Goal: Task Accomplishment & Management: Manage account settings

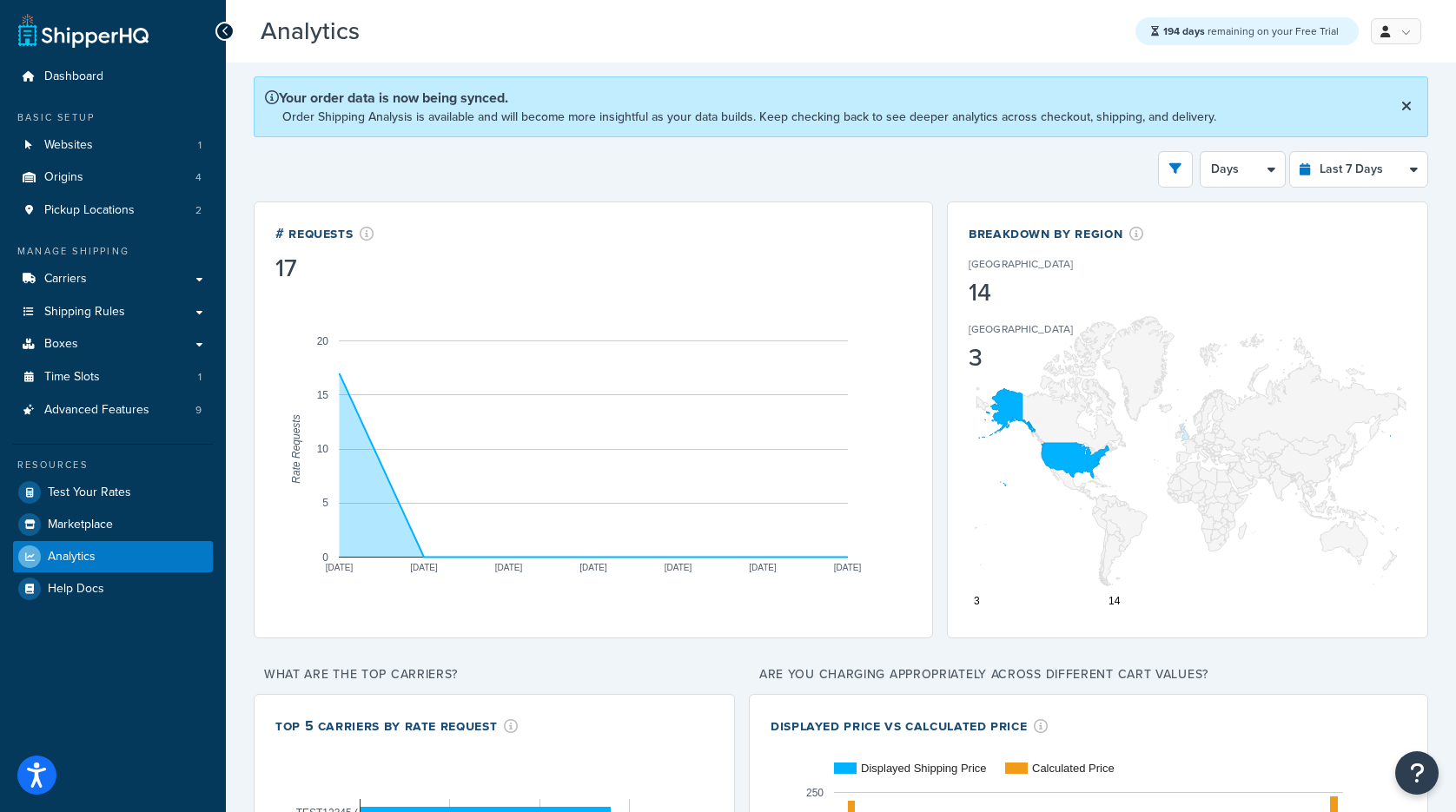
select select "last_7_days"
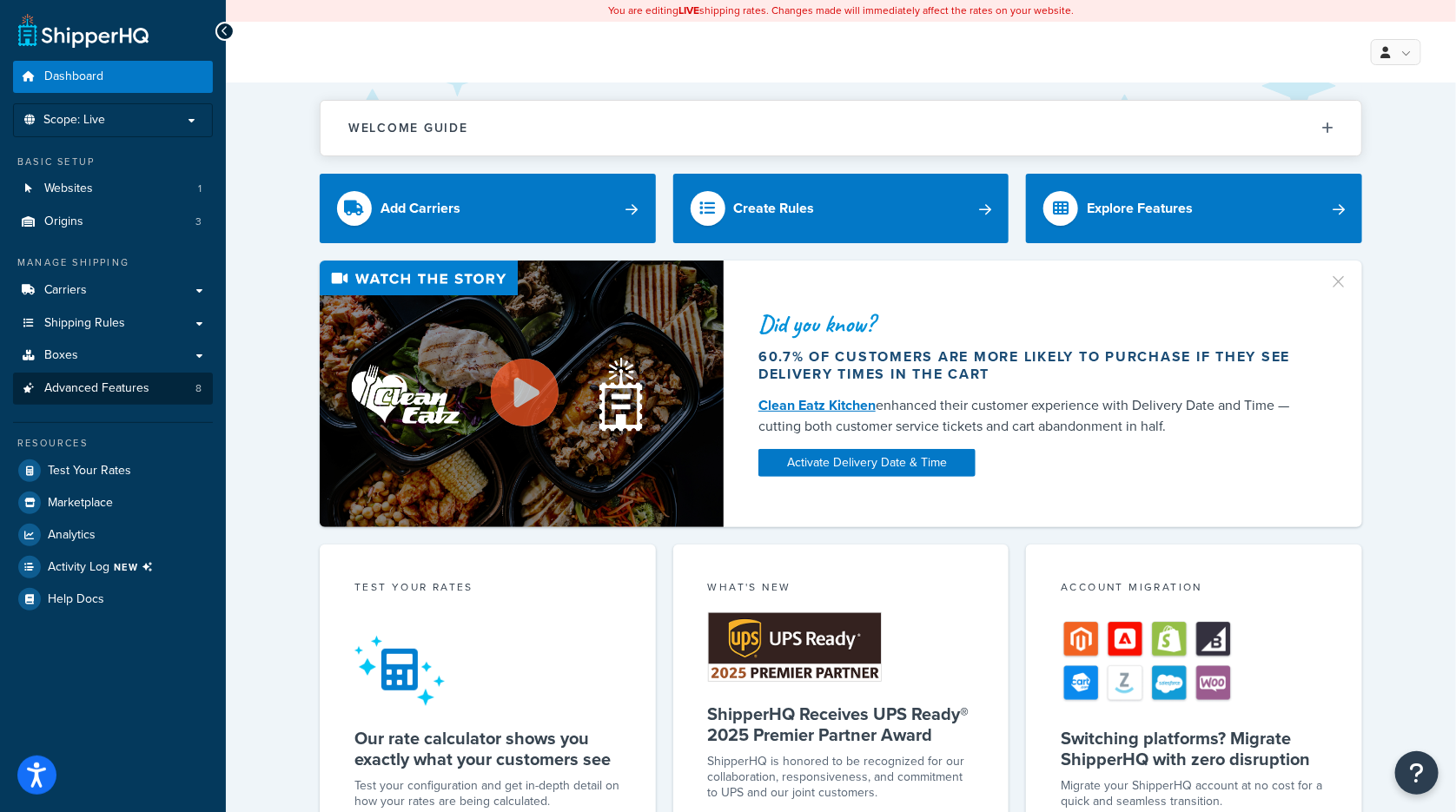
click at [104, 381] on span "Advanced Features" at bounding box center [97, 389] width 105 height 15
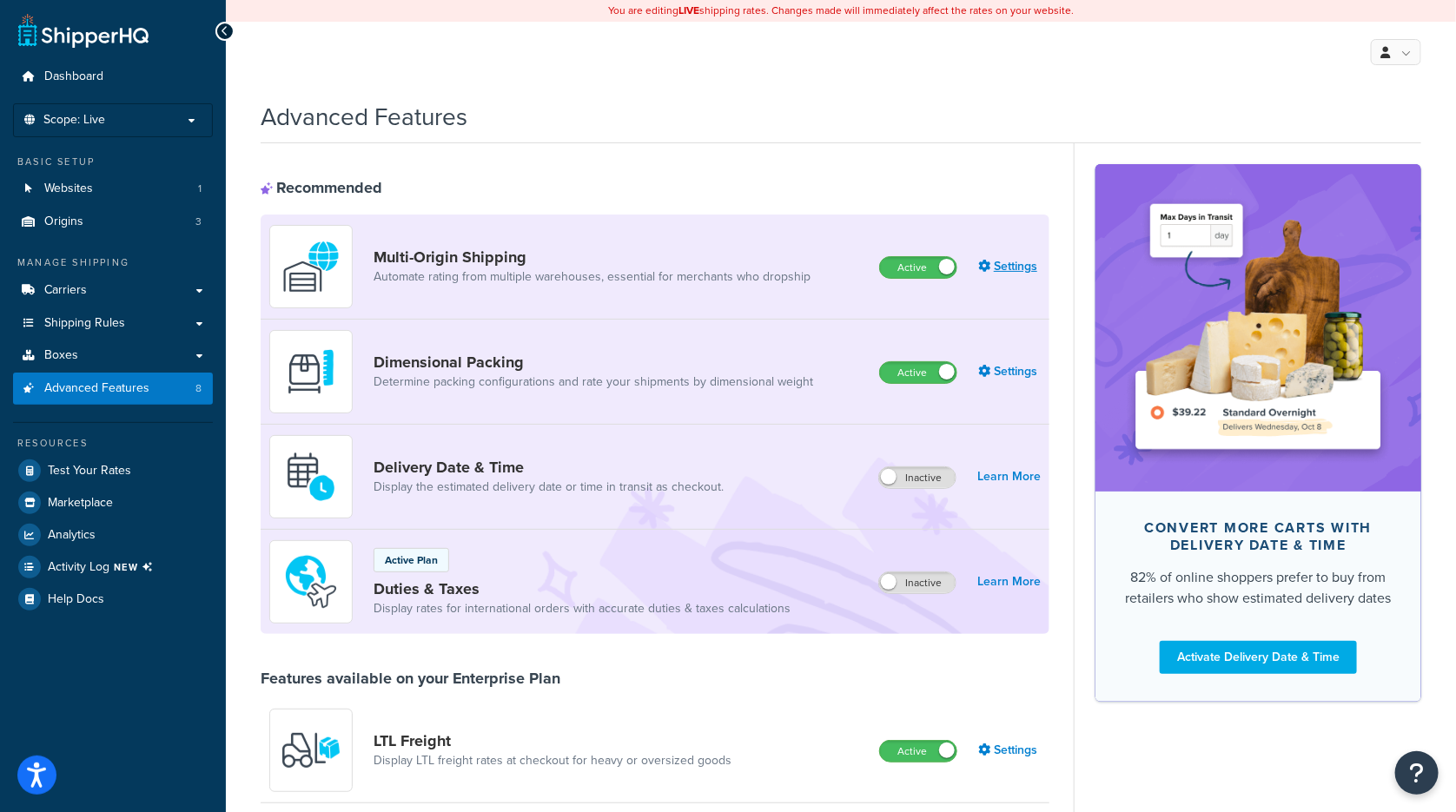
click at [1017, 265] on link "Settings" at bounding box center [1009, 266] width 62 height 24
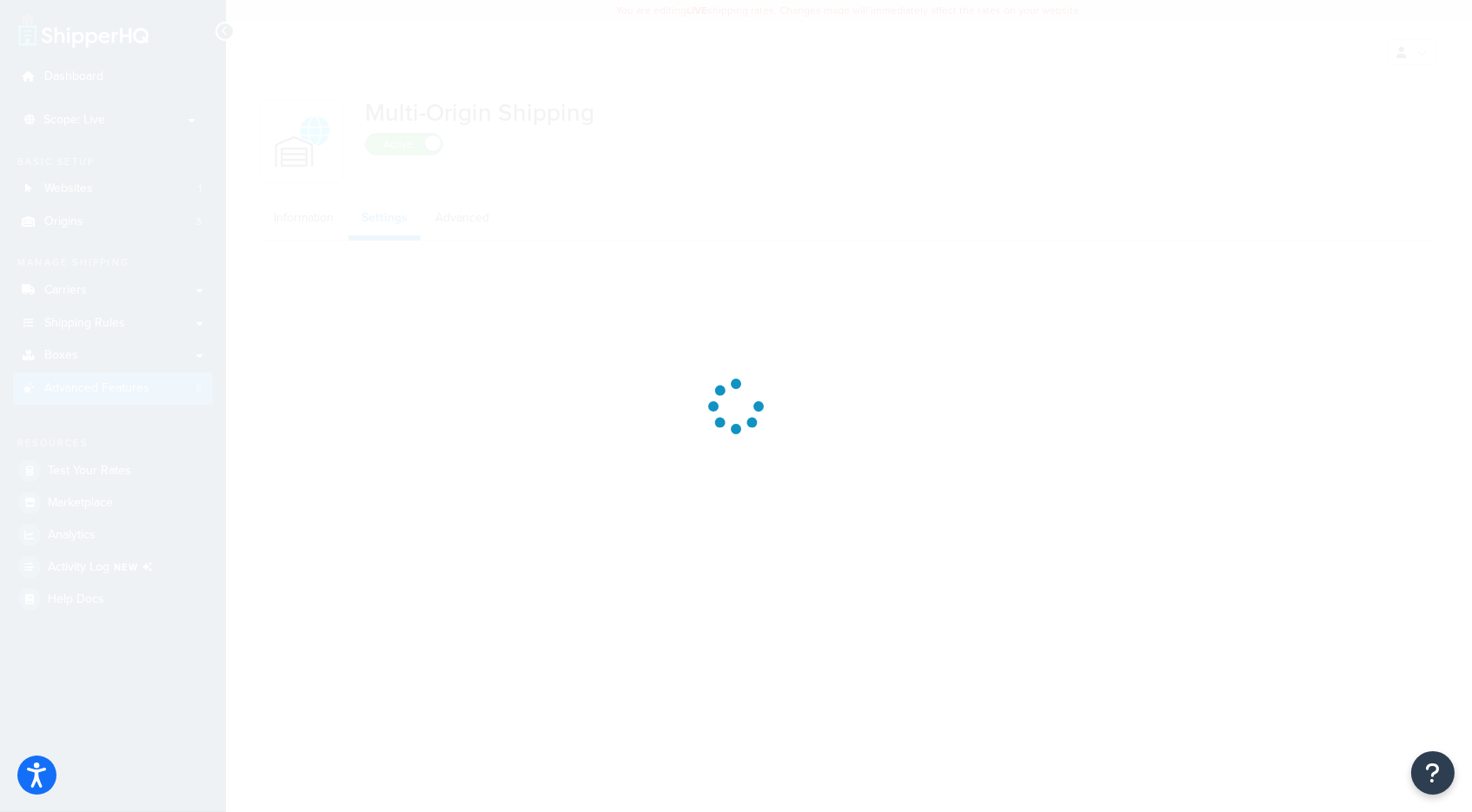
select select "false"
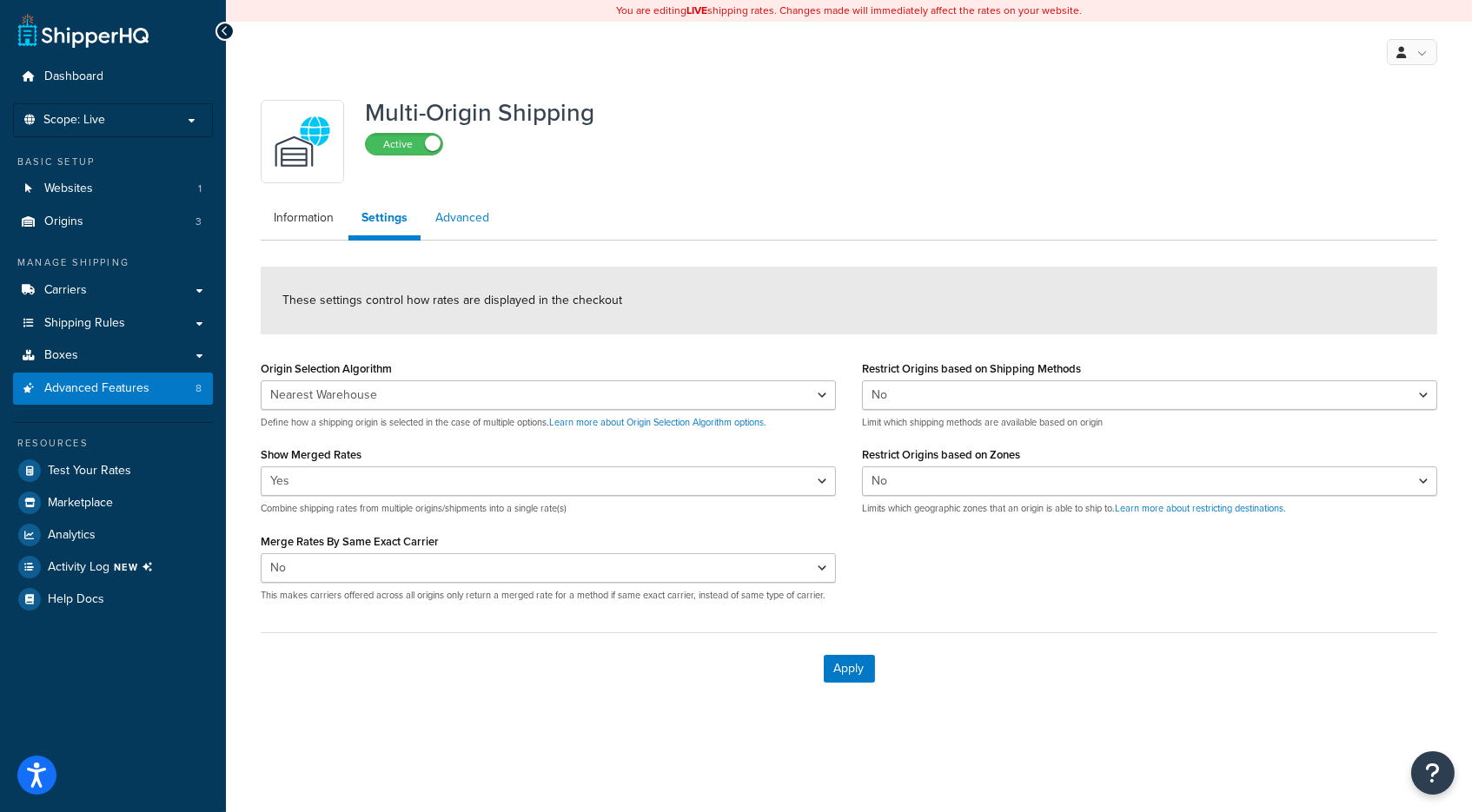
click at [468, 220] on link "Advanced" at bounding box center [462, 217] width 80 height 35
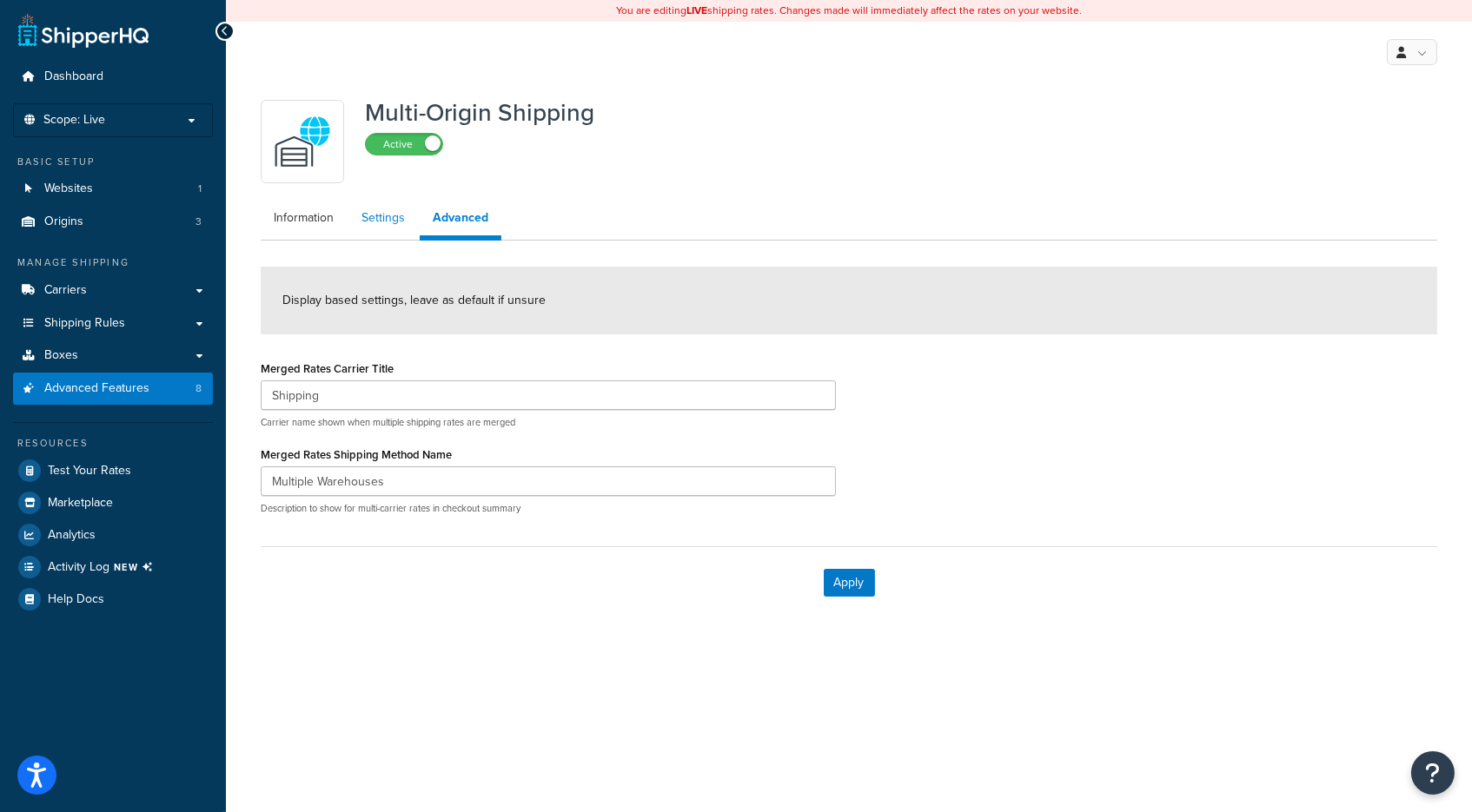
click at [389, 215] on link "Settings" at bounding box center [383, 217] width 70 height 35
select select "false"
